Goal: Task Accomplishment & Management: Use online tool/utility

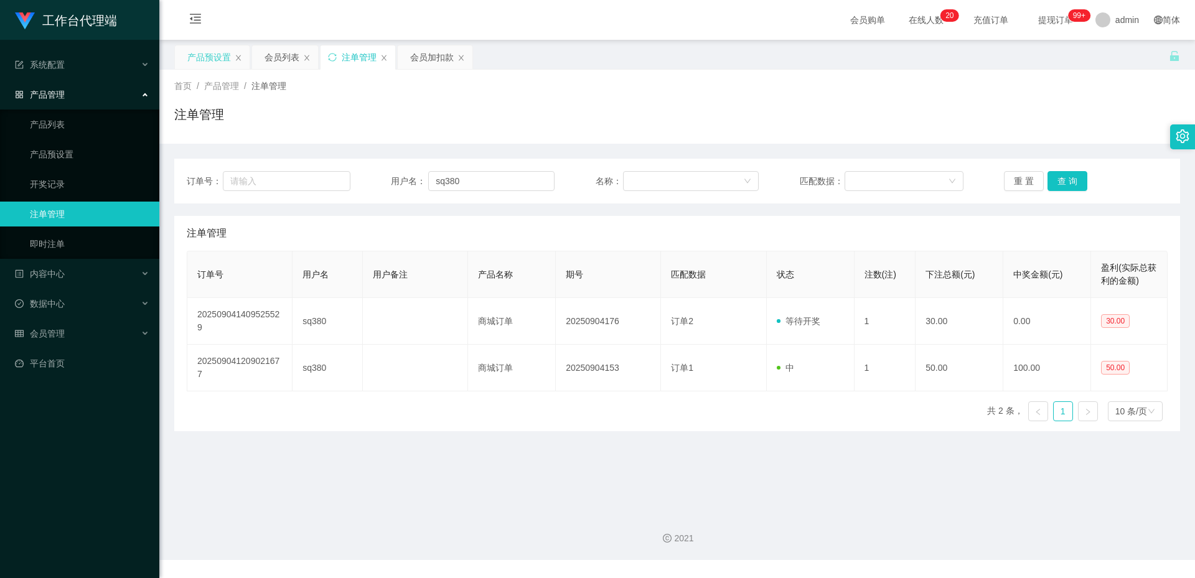
click at [207, 62] on div "产品预设置" at bounding box center [209, 57] width 44 height 24
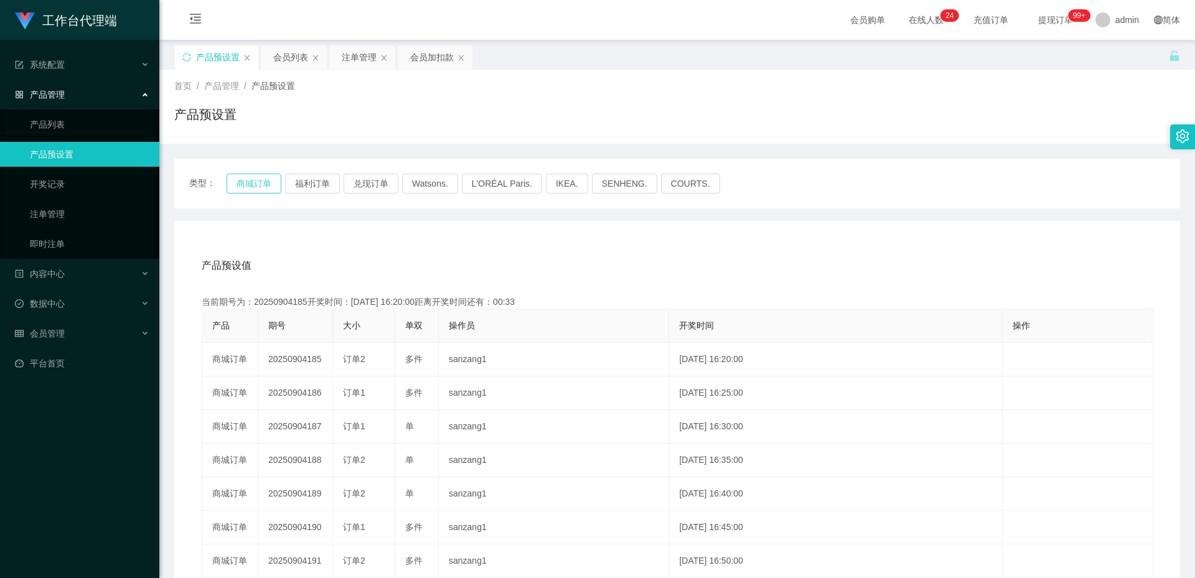
click at [249, 187] on button "商城订单" at bounding box center [254, 184] width 55 height 20
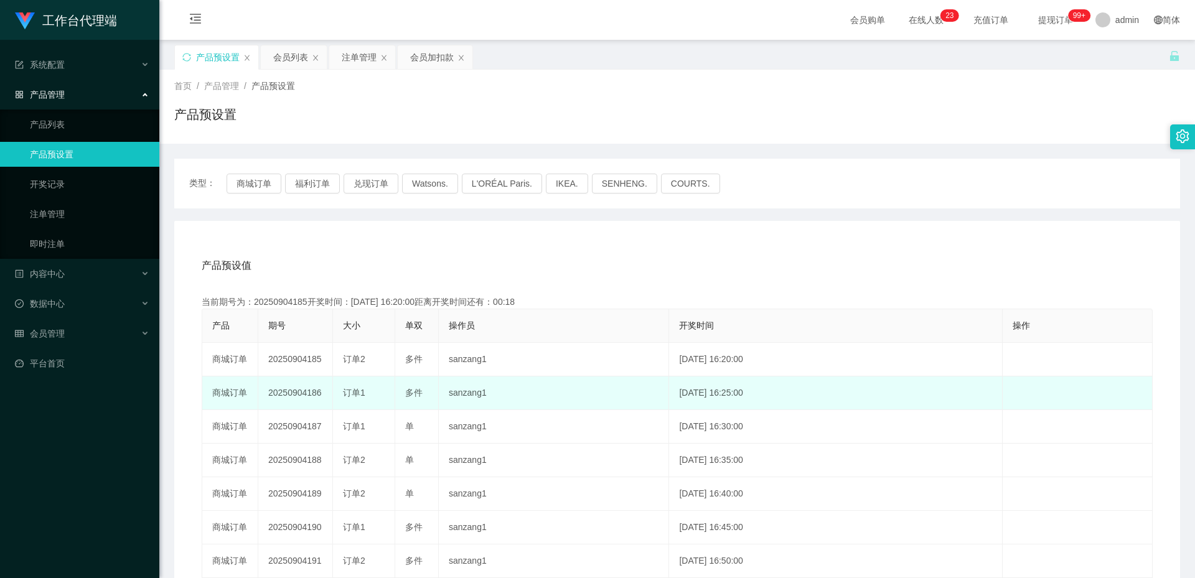
click at [294, 387] on td "20250904186" at bounding box center [295, 394] width 75 height 34
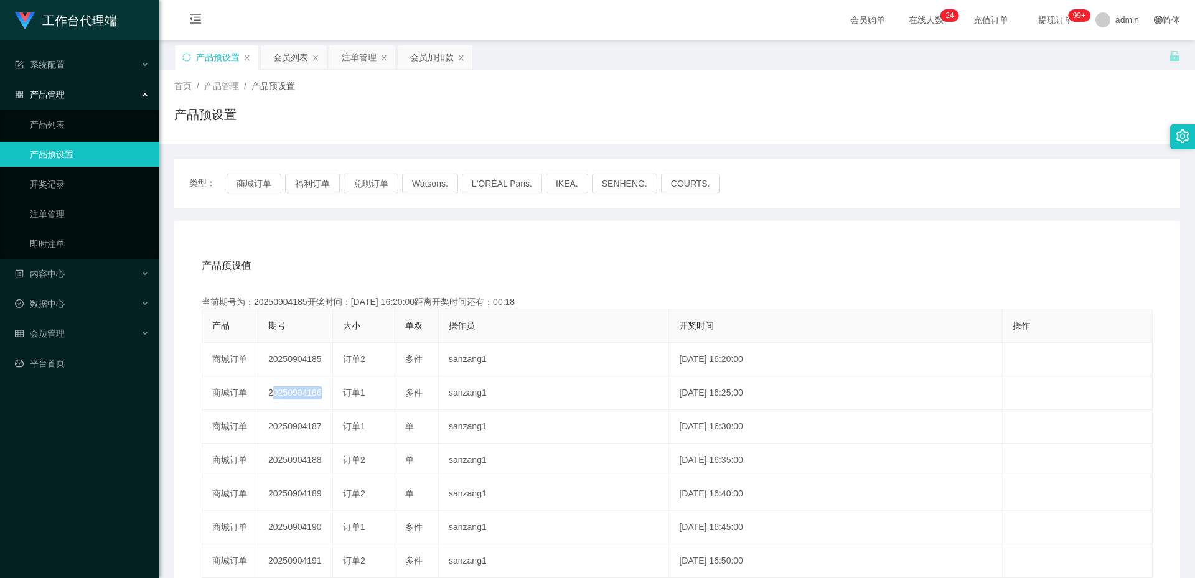
copy td "20250904186"
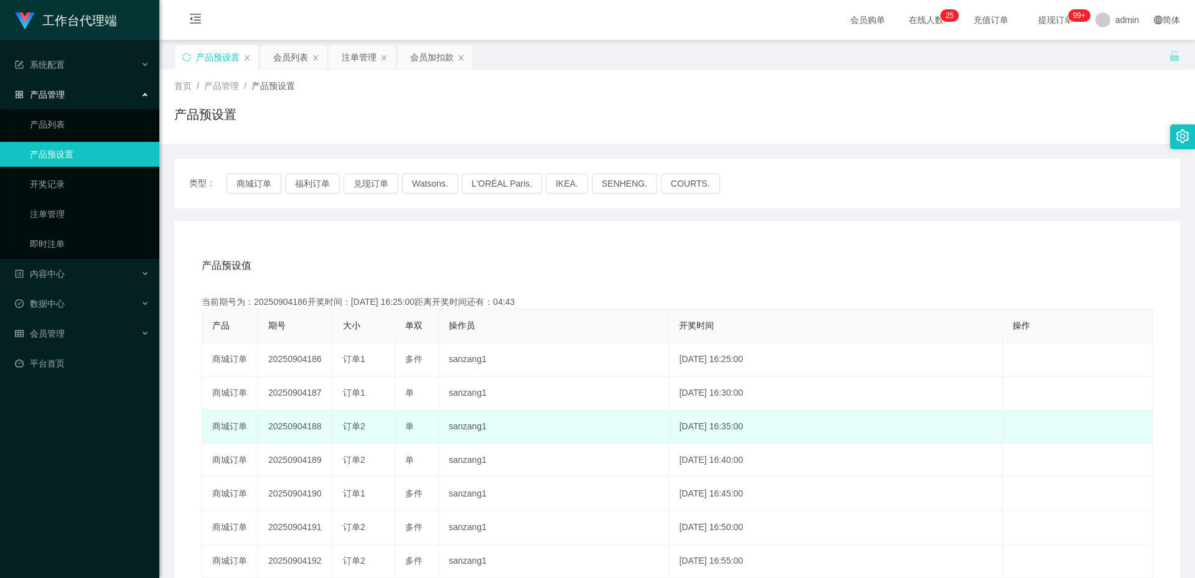
click at [550, 426] on td "sanzang1" at bounding box center [554, 427] width 230 height 34
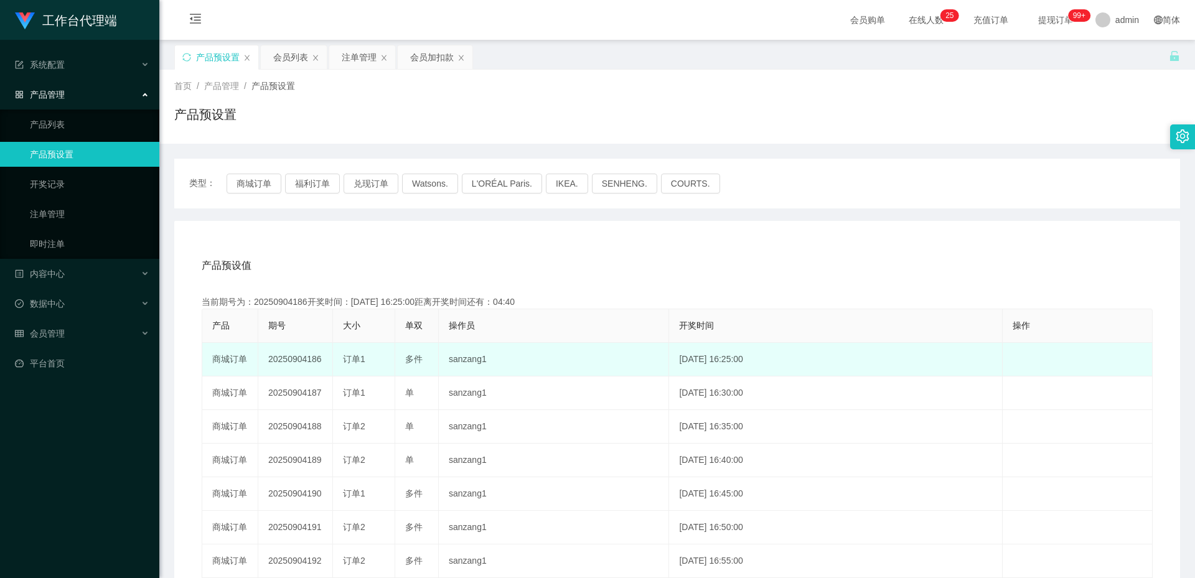
click at [308, 358] on td "20250904186" at bounding box center [295, 360] width 75 height 34
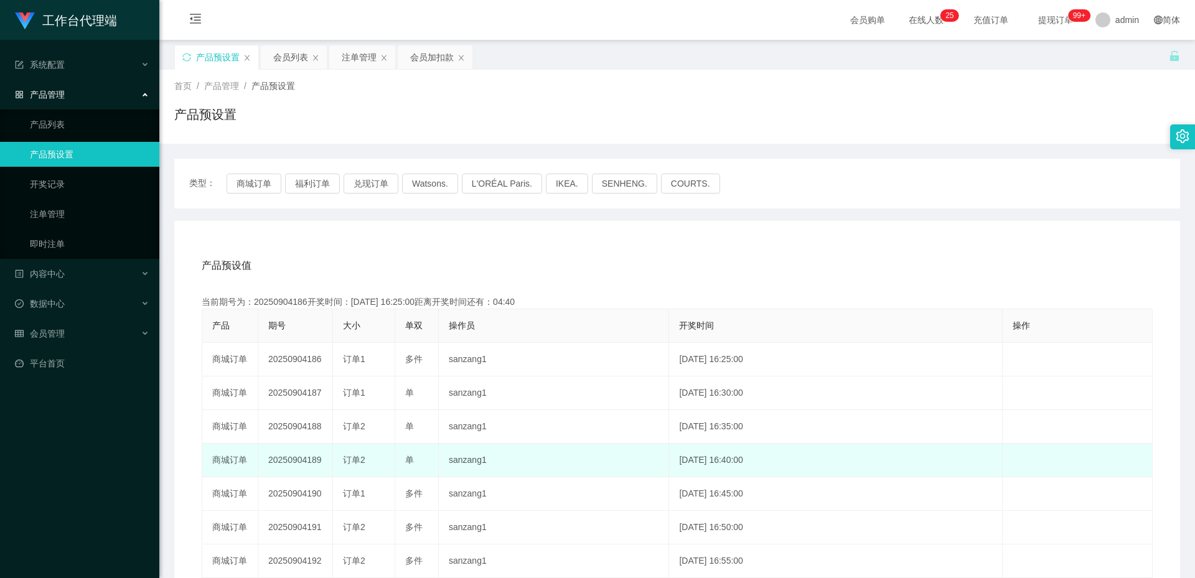
copy td "20250904186"
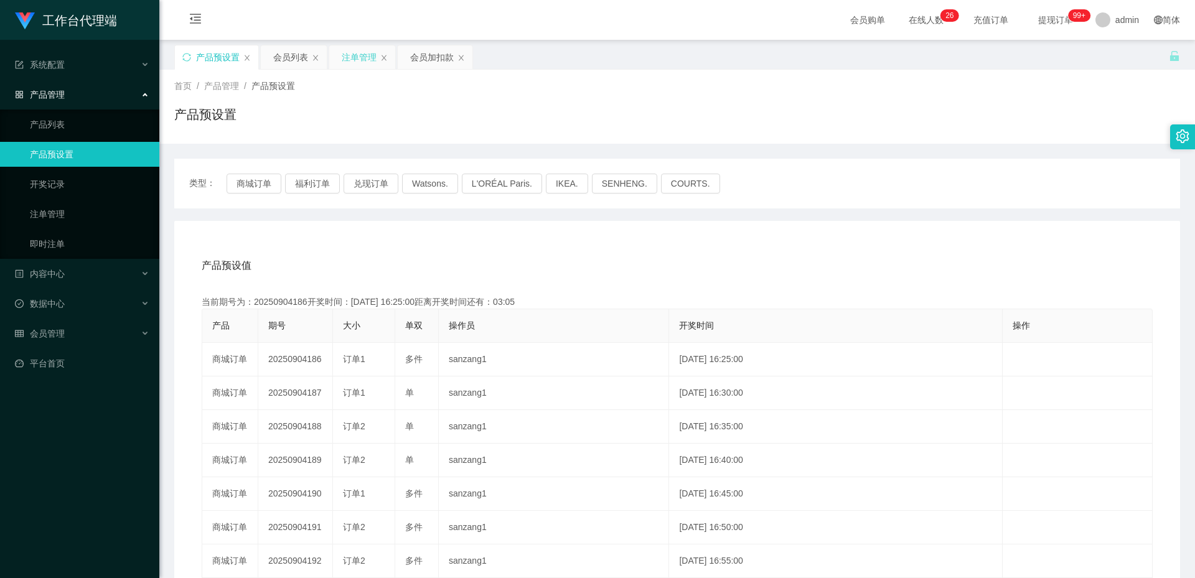
click at [349, 58] on div "注单管理" at bounding box center [359, 57] width 35 height 24
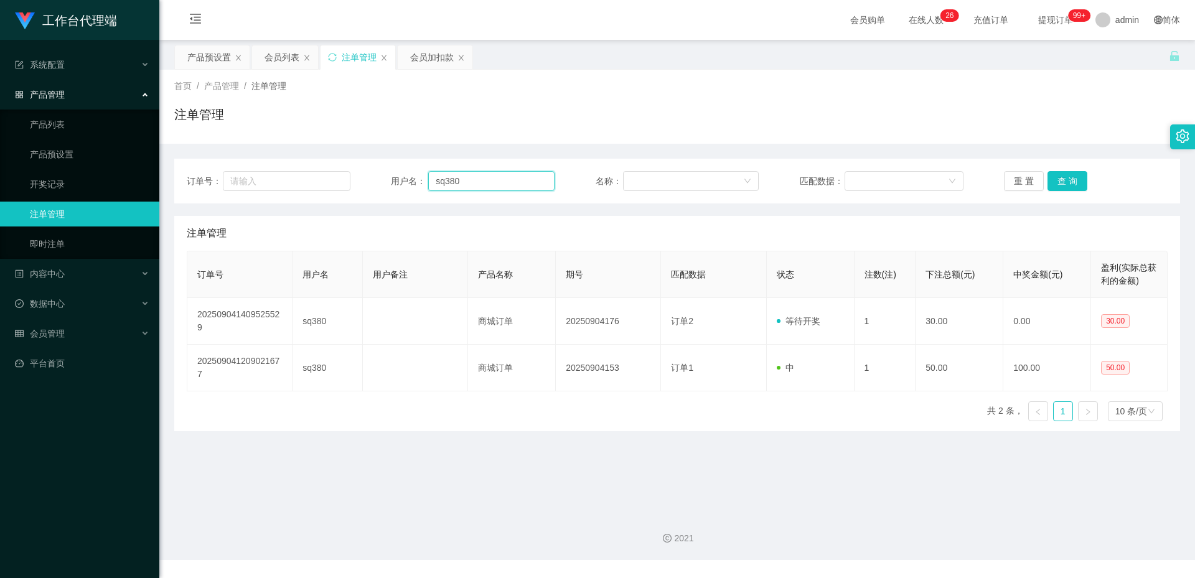
click at [484, 172] on input "sq380" at bounding box center [491, 181] width 126 height 20
paste input "Minhdz0506"
type input "Minhdz0506"
click at [1060, 179] on button "查 询" at bounding box center [1067, 181] width 40 height 20
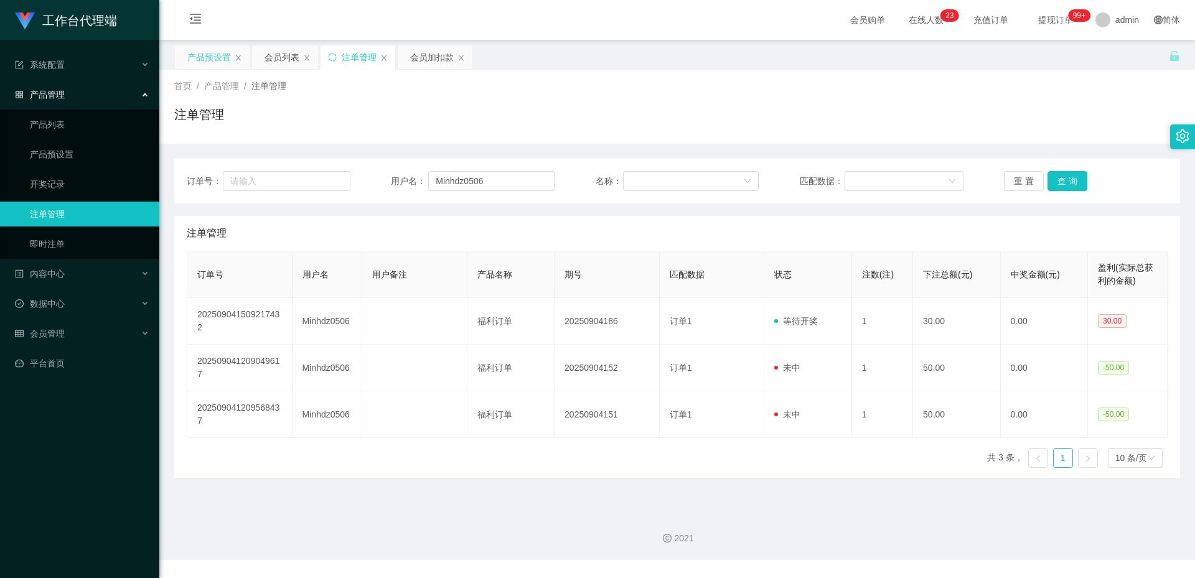
click at [221, 63] on div "产品预设置" at bounding box center [209, 57] width 44 height 24
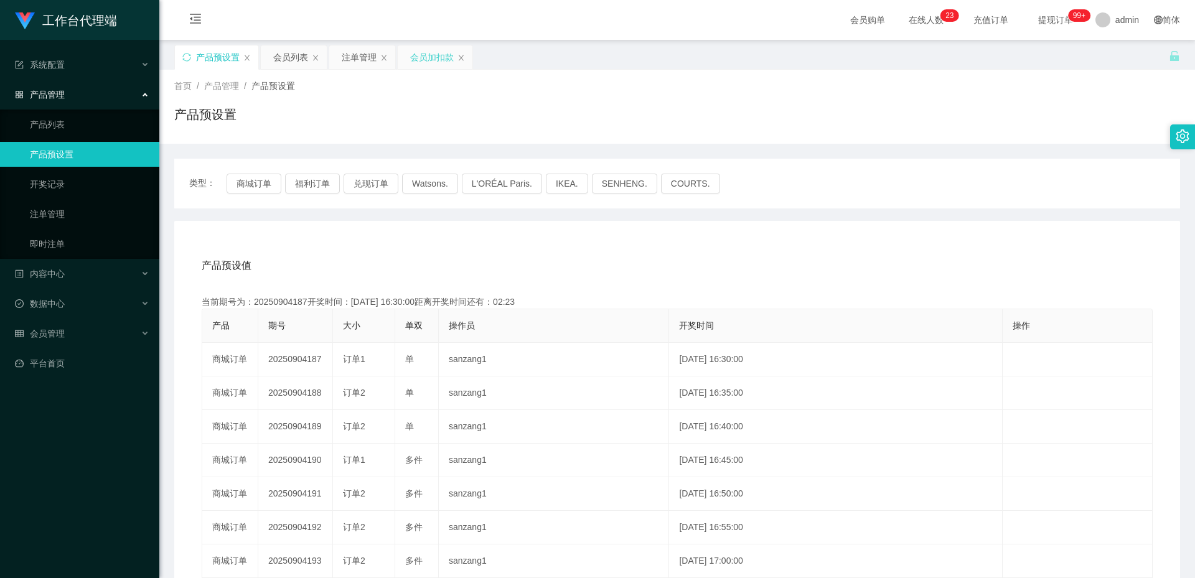
click at [429, 57] on div "会员加扣款" at bounding box center [432, 57] width 44 height 24
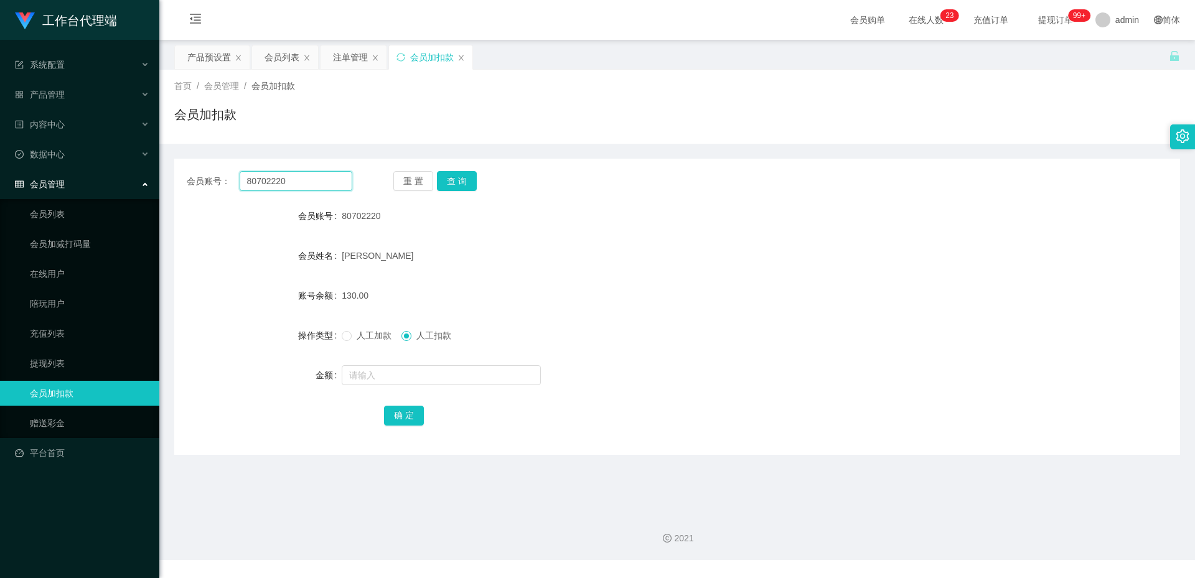
click at [290, 190] on input "80702220" at bounding box center [296, 181] width 113 height 20
paste input "91220125"
type input "91220125"
click at [452, 182] on button "查 询" at bounding box center [457, 181] width 40 height 20
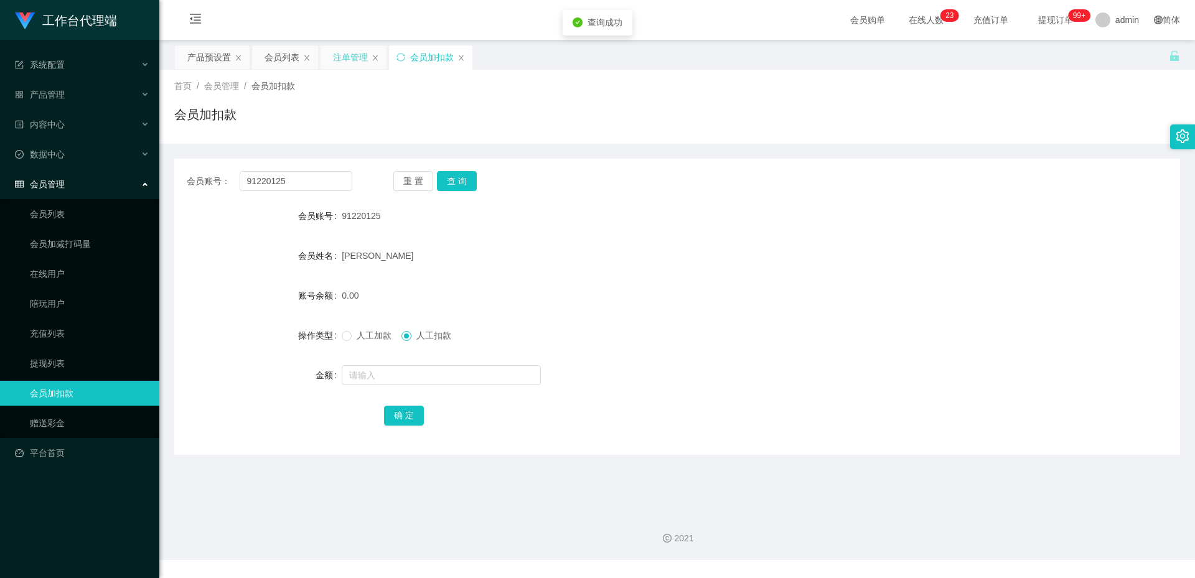
click at [343, 57] on div "注单管理" at bounding box center [350, 57] width 35 height 24
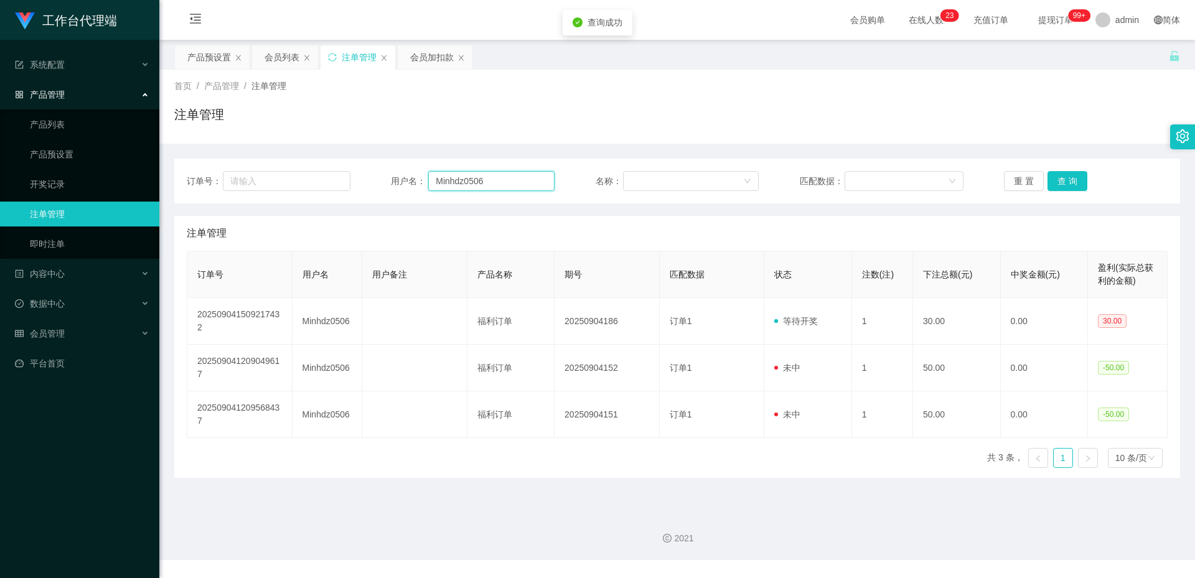
click at [472, 179] on input "Minhdz0506" at bounding box center [491, 181] width 126 height 20
paste input "91220125"
type input "91220125"
click at [1059, 178] on button "查 询" at bounding box center [1067, 181] width 40 height 20
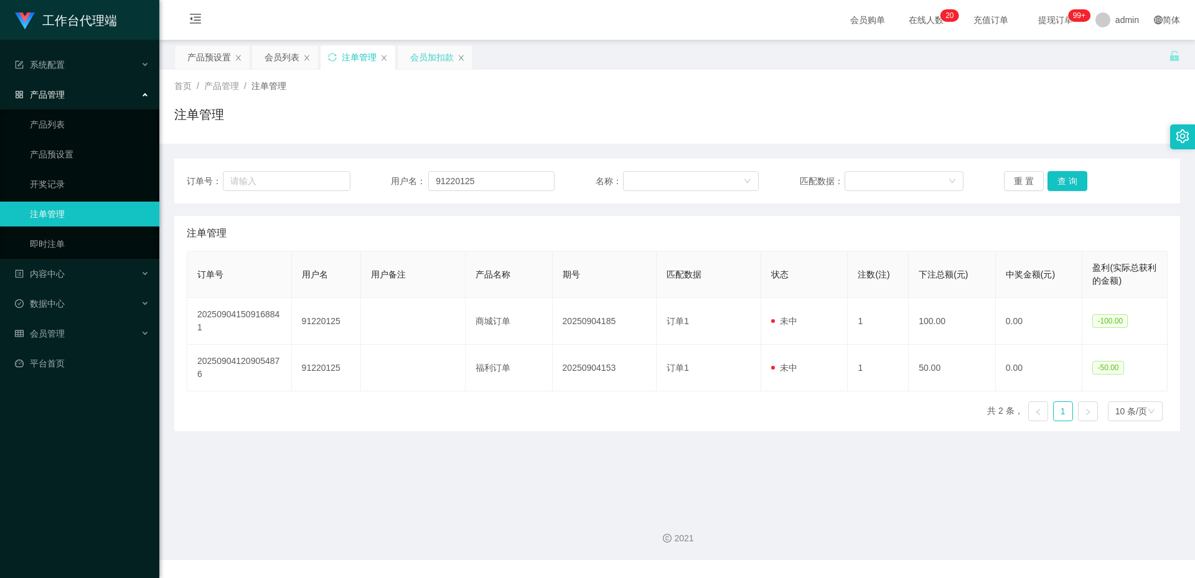
click at [421, 60] on div "会员加扣款" at bounding box center [432, 57] width 44 height 24
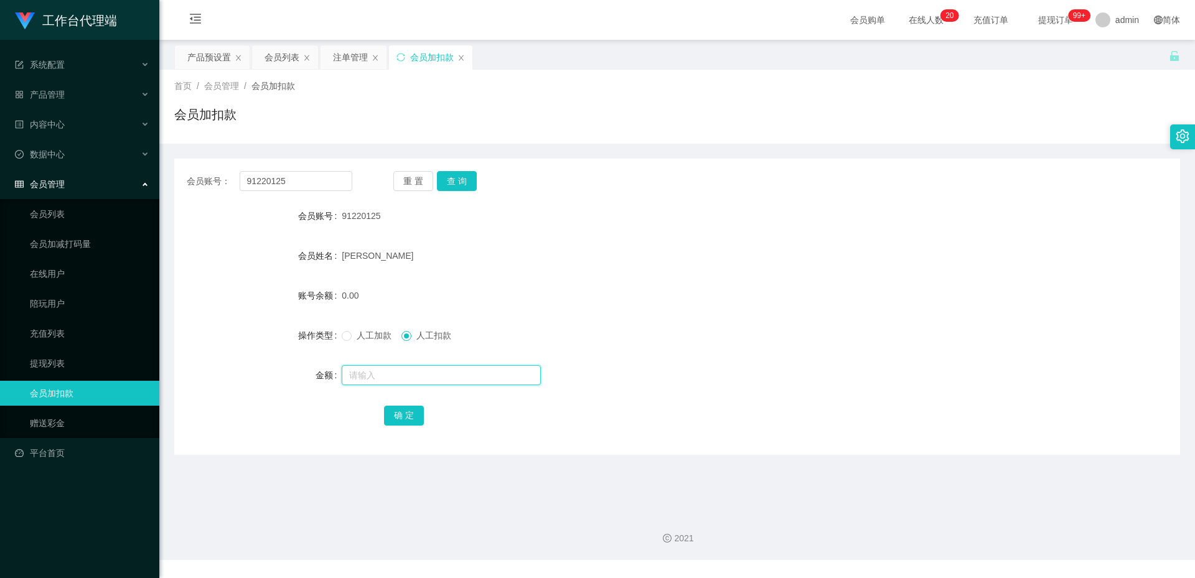
click at [401, 374] on input "text" at bounding box center [441, 375] width 199 height 20
click at [375, 334] on span "人工加款" at bounding box center [374, 335] width 45 height 10
drag, startPoint x: 376, startPoint y: 371, endPoint x: 378, endPoint y: 363, distance: 7.7
click at [377, 371] on input "text" at bounding box center [441, 375] width 199 height 20
type input "130"
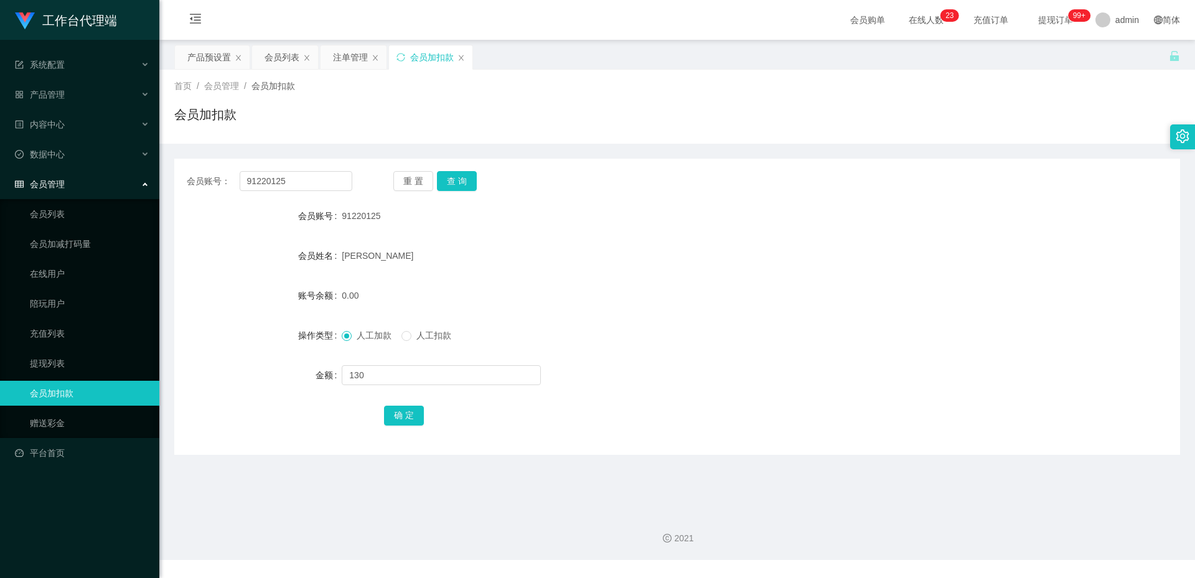
click at [381, 410] on div "确 定" at bounding box center [677, 415] width 1006 height 25
click at [384, 410] on button "确 定" at bounding box center [404, 416] width 40 height 20
click at [277, 54] on div "会员列表" at bounding box center [281, 57] width 35 height 24
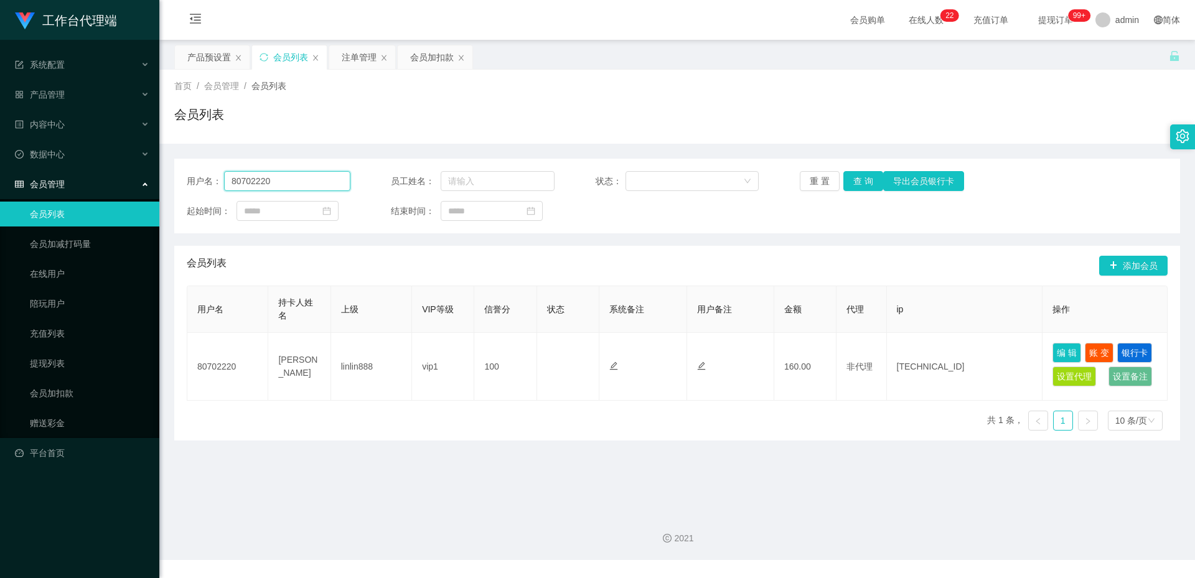
click at [319, 179] on input "80702220" at bounding box center [287, 181] width 126 height 20
type input "joe2025"
click at [847, 175] on button "查 询" at bounding box center [863, 181] width 40 height 20
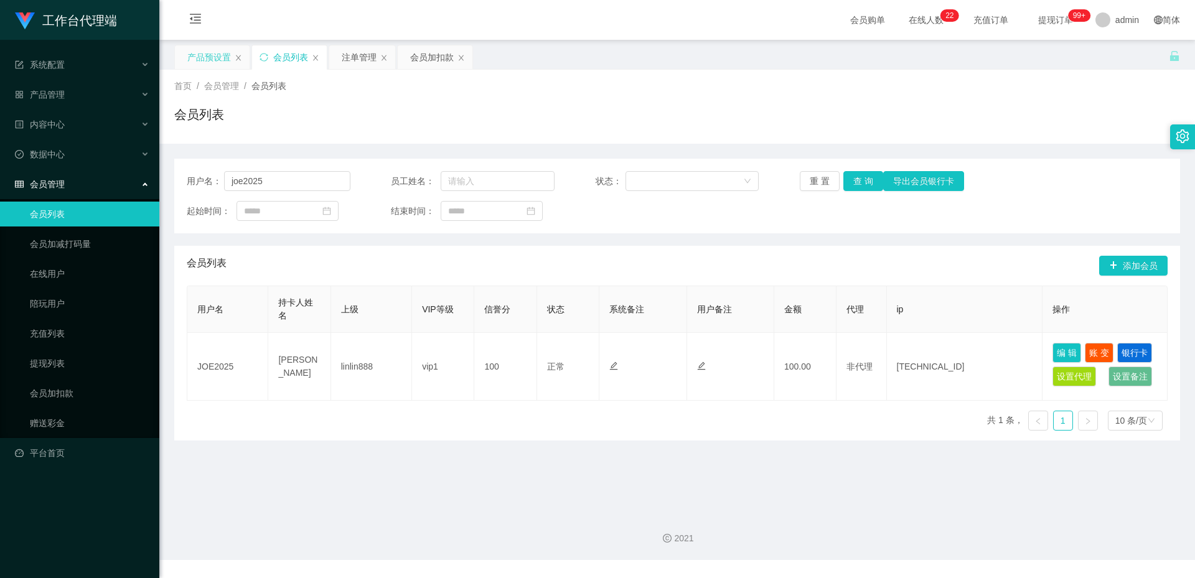
click at [213, 50] on div "产品预设置" at bounding box center [209, 57] width 44 height 24
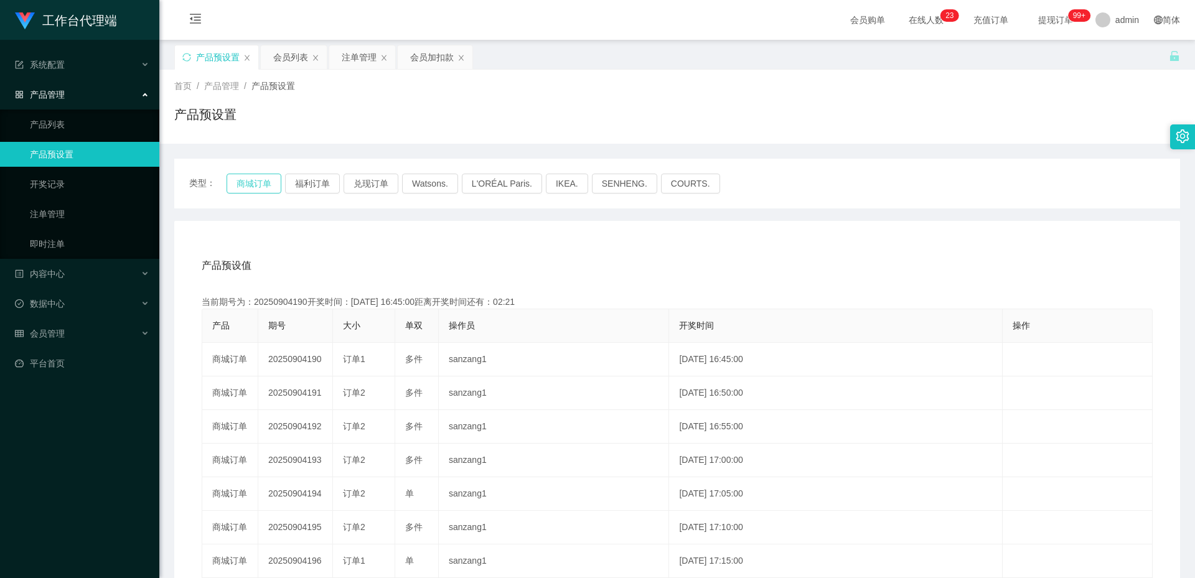
click at [263, 183] on button "商城订单" at bounding box center [254, 184] width 55 height 20
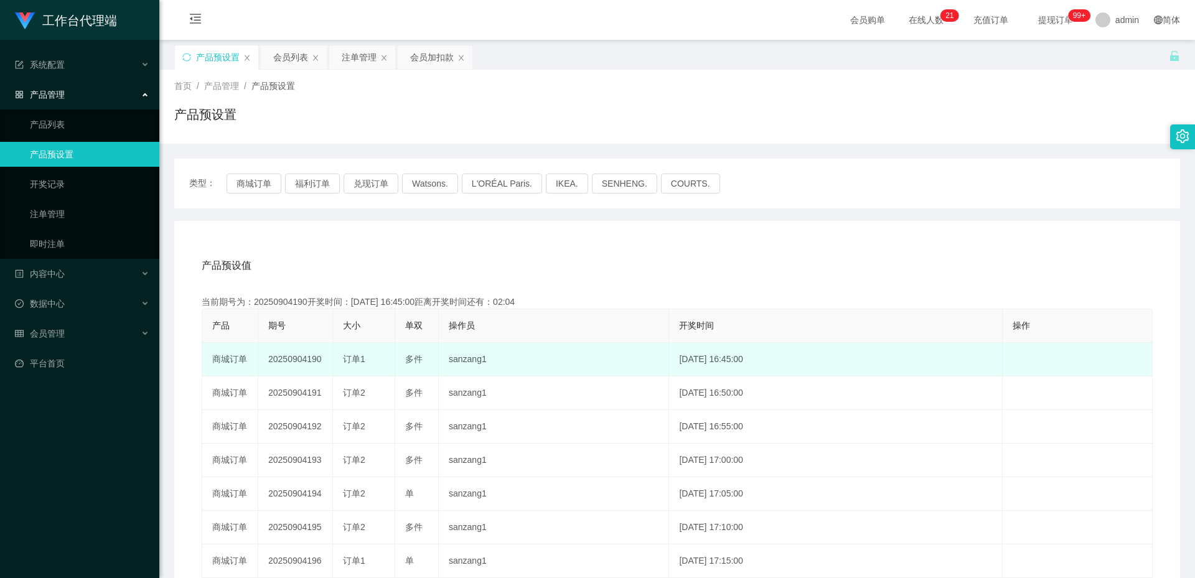
click at [297, 359] on td "20250904190" at bounding box center [295, 360] width 75 height 34
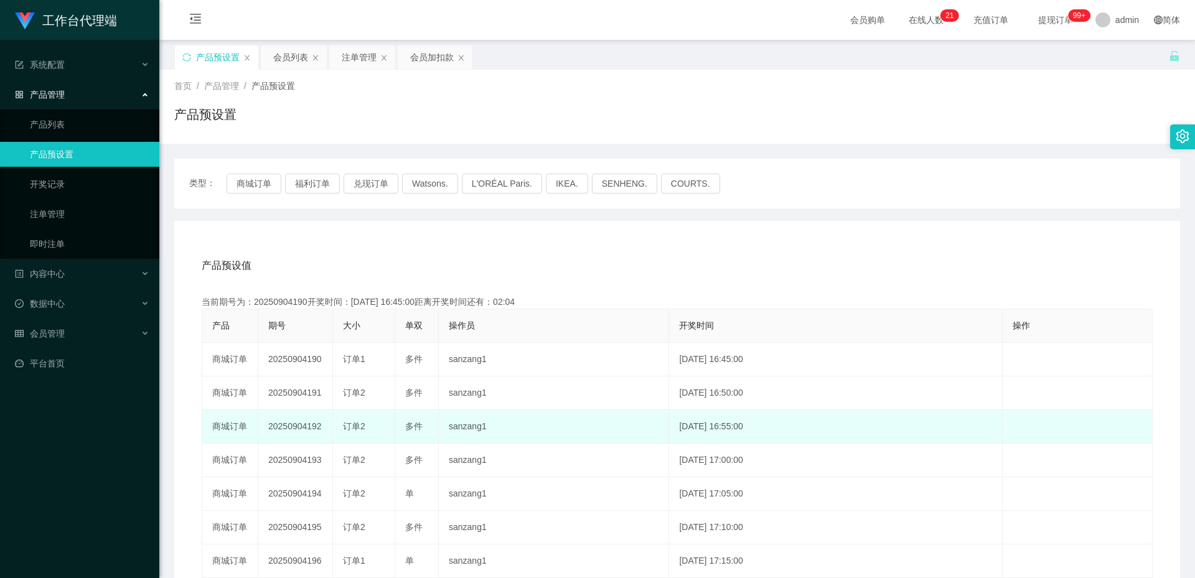
copy td "20250904190"
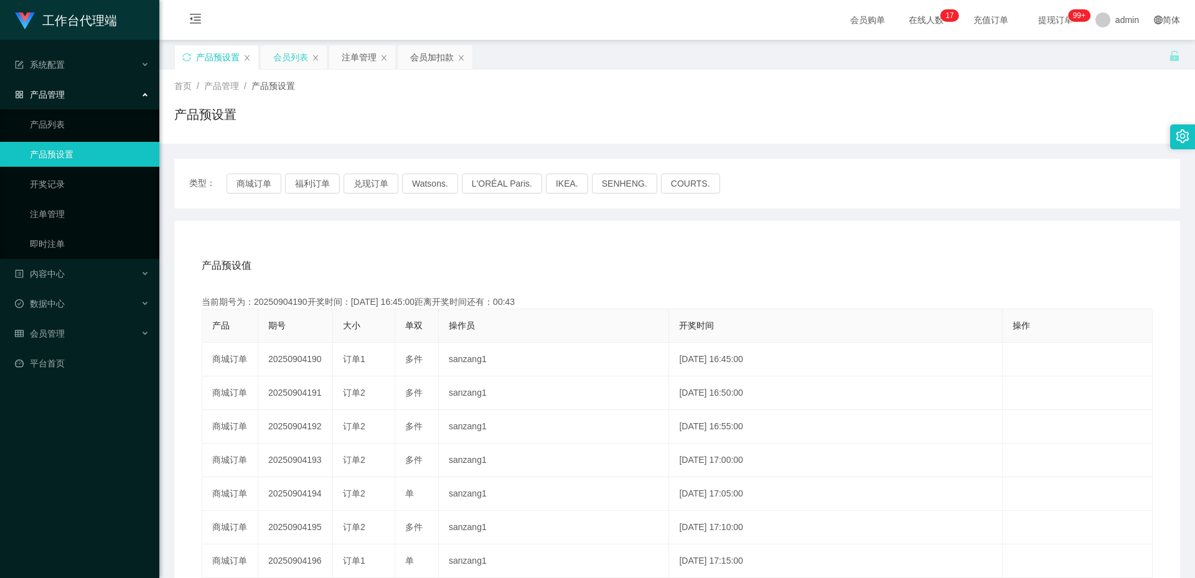
click at [294, 60] on div "会员列表" at bounding box center [290, 57] width 35 height 24
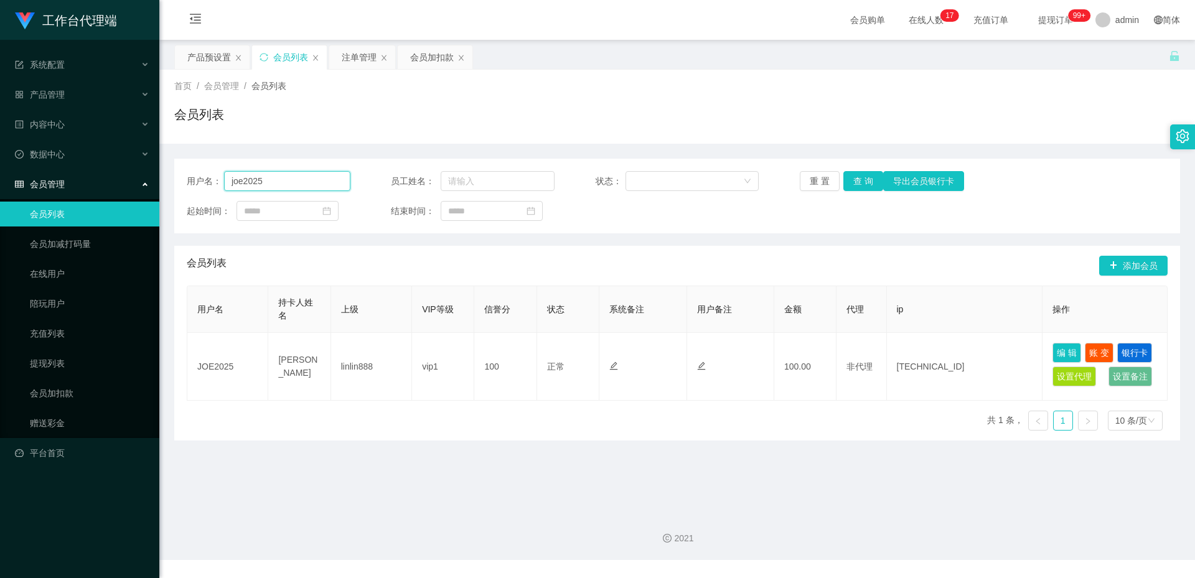
click at [305, 185] on input "joe2025" at bounding box center [287, 181] width 126 height 20
click at [357, 69] on div "注单管理" at bounding box center [362, 68] width 46 height 47
click at [374, 54] on div "注单管理" at bounding box center [359, 57] width 35 height 24
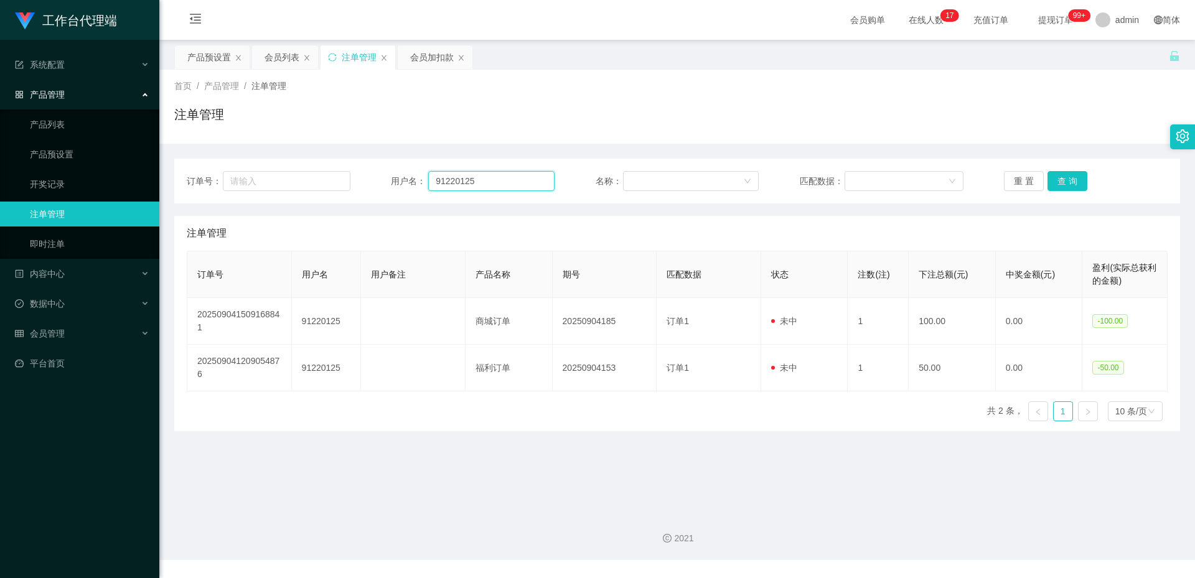
click at [549, 182] on input "91220125" at bounding box center [491, 181] width 126 height 20
paste input "joe20"
type input "joe2025"
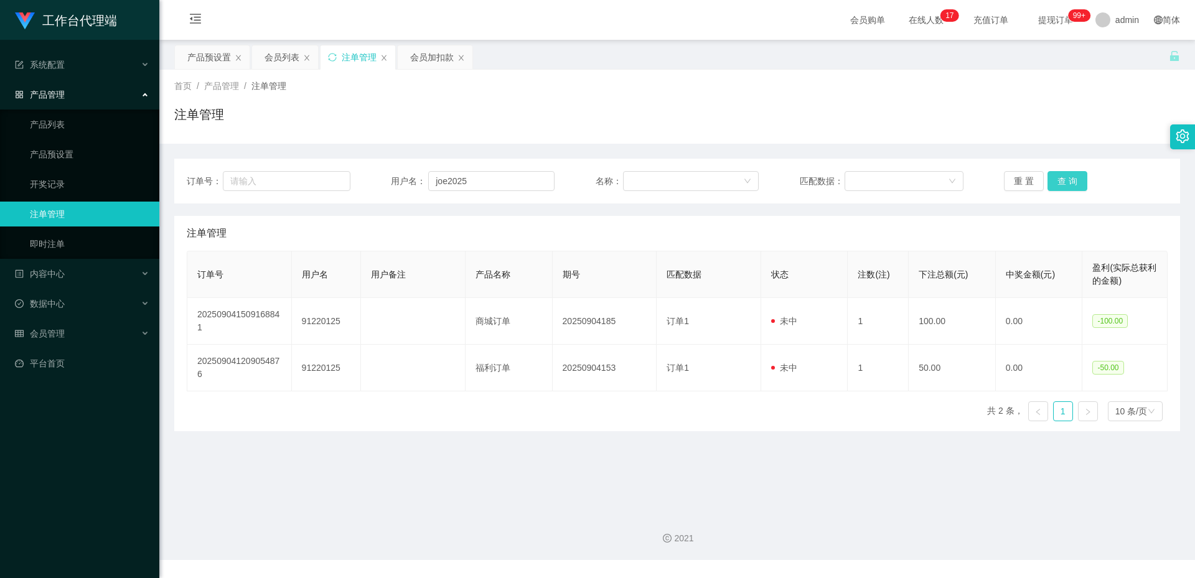
click at [1054, 174] on button "查 询" at bounding box center [1067, 181] width 40 height 20
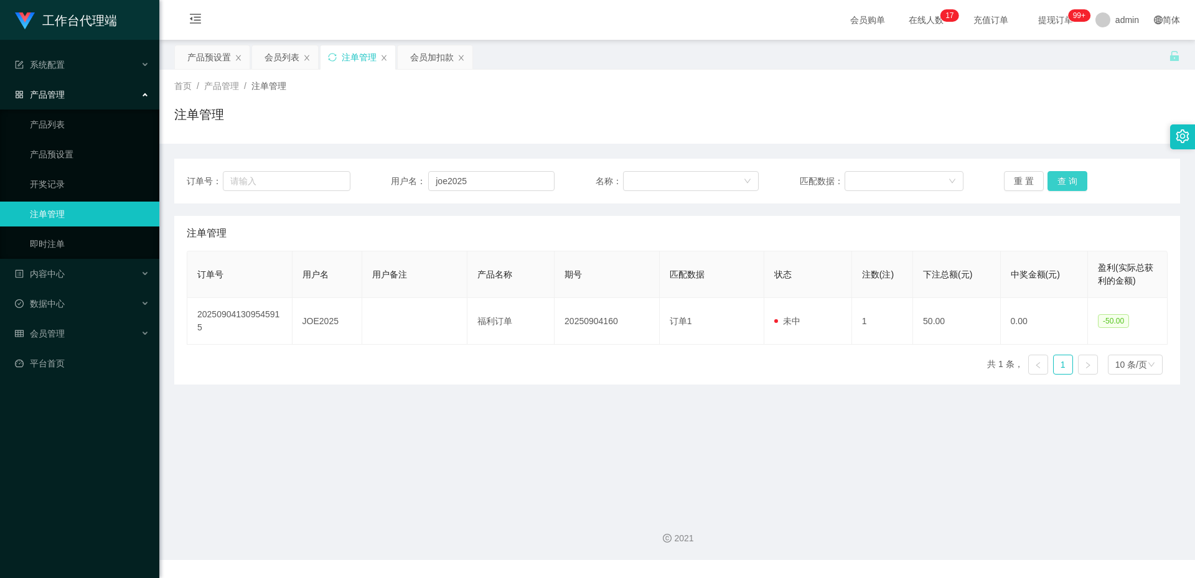
click at [1054, 174] on button "查 询" at bounding box center [1067, 181] width 40 height 20
click at [207, 47] on div "产品预设置" at bounding box center [209, 57] width 44 height 24
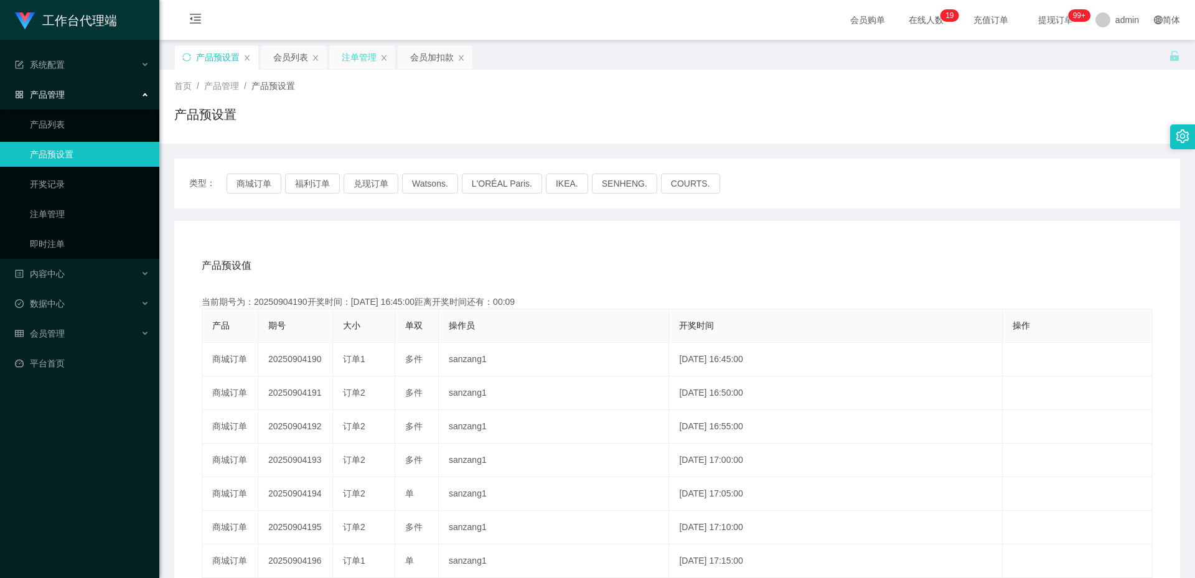
click at [355, 56] on div "注单管理" at bounding box center [359, 57] width 35 height 24
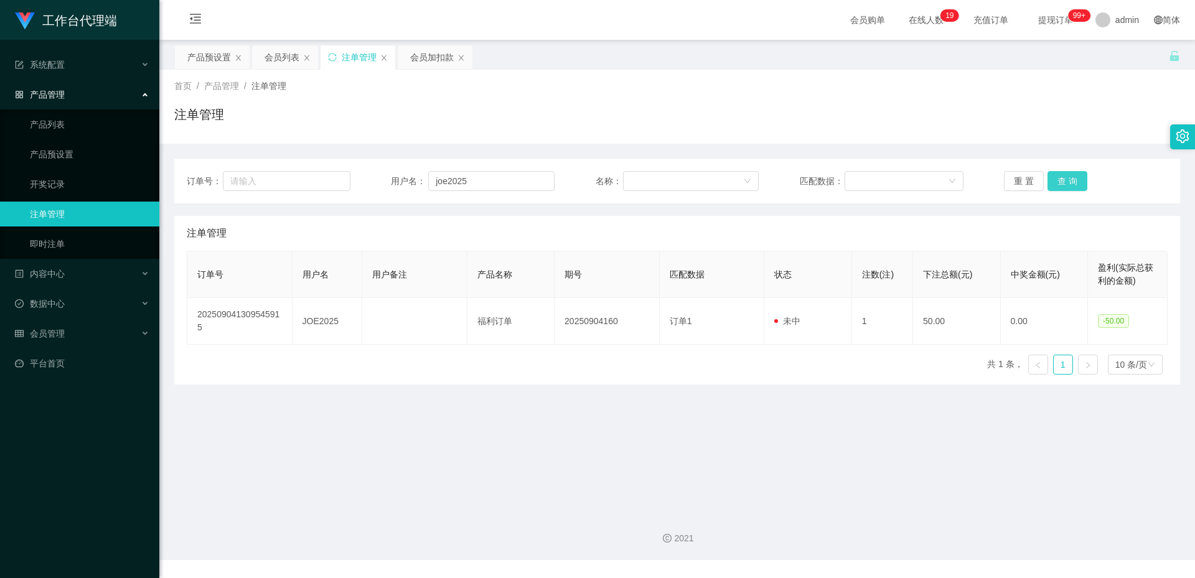
click at [1069, 182] on button "查 询" at bounding box center [1067, 181] width 40 height 20
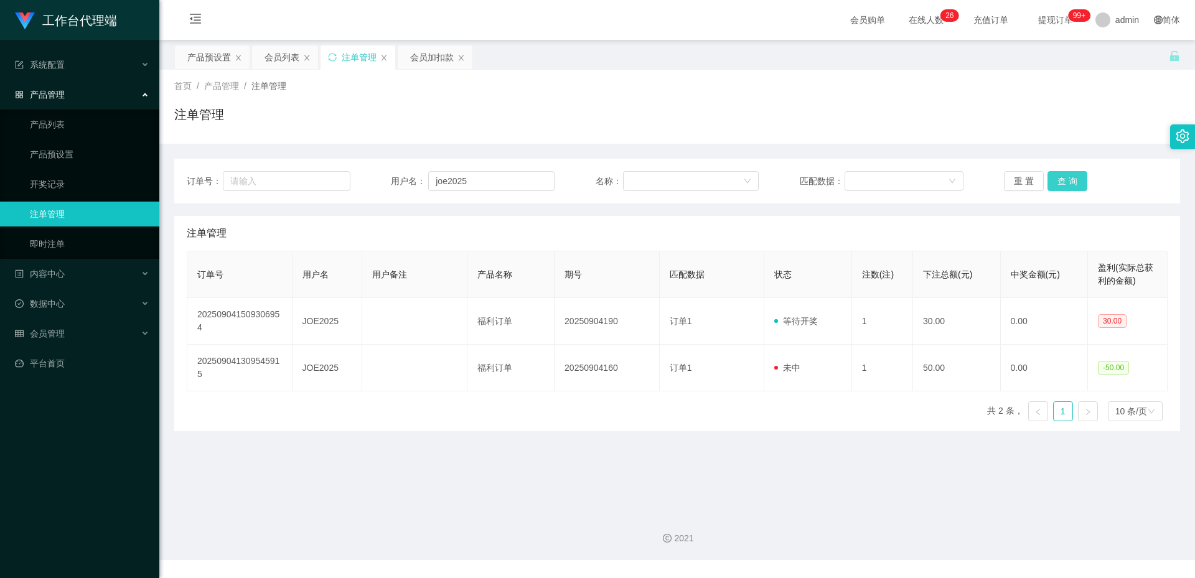
click at [1056, 176] on button "查 询" at bounding box center [1067, 181] width 40 height 20
